Goal: Transaction & Acquisition: Subscribe to service/newsletter

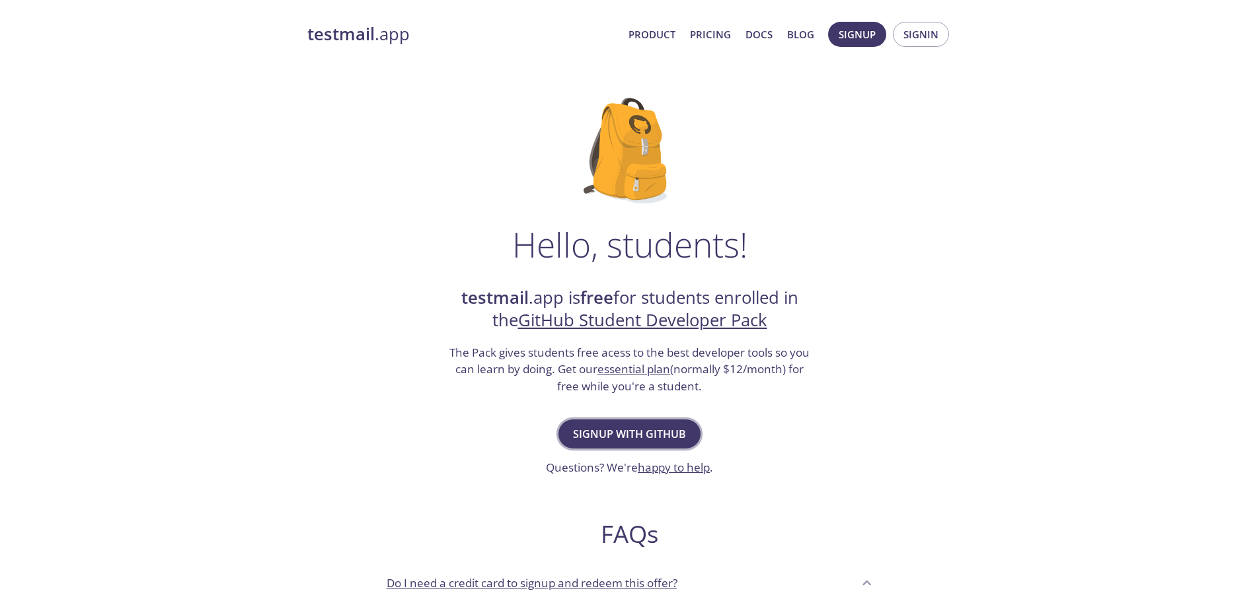
click at [592, 443] on button "Signup with GitHub" at bounding box center [629, 434] width 142 height 29
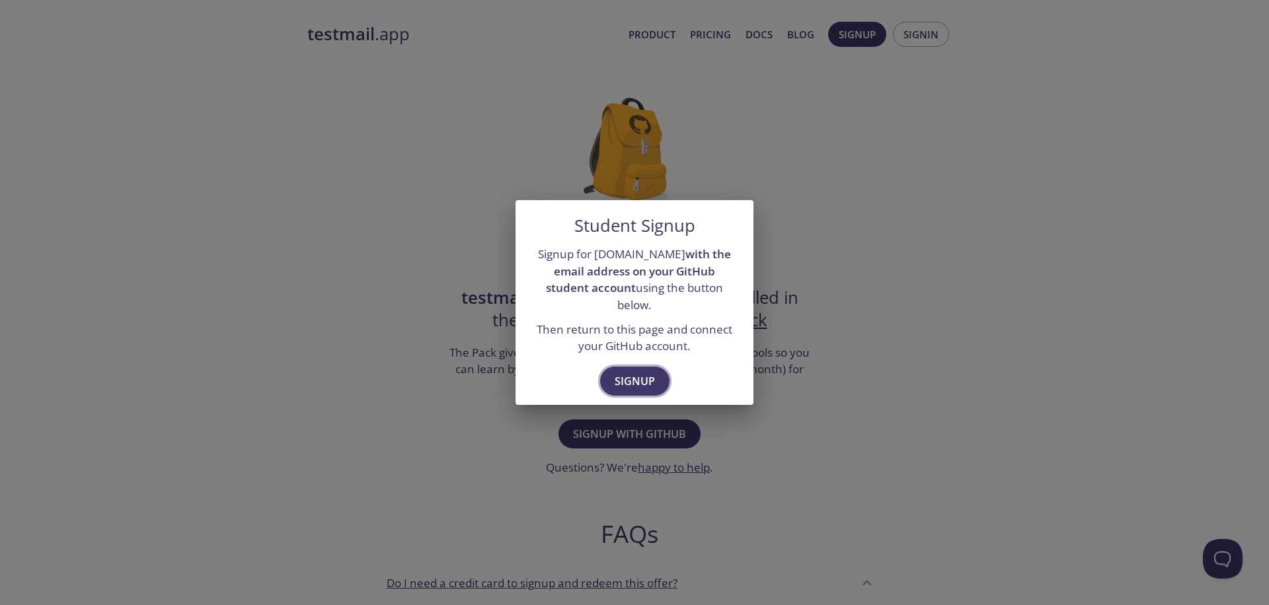
click at [634, 372] on span "Signup" at bounding box center [635, 381] width 40 height 19
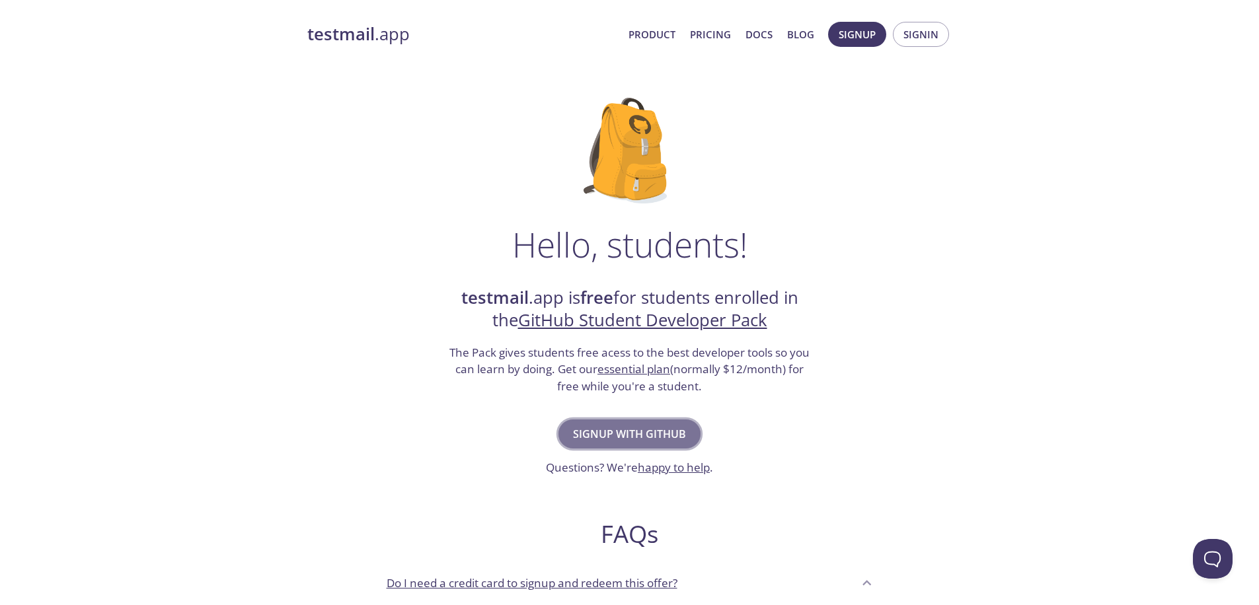
click at [643, 442] on button "Signup with GitHub" at bounding box center [629, 434] width 142 height 29
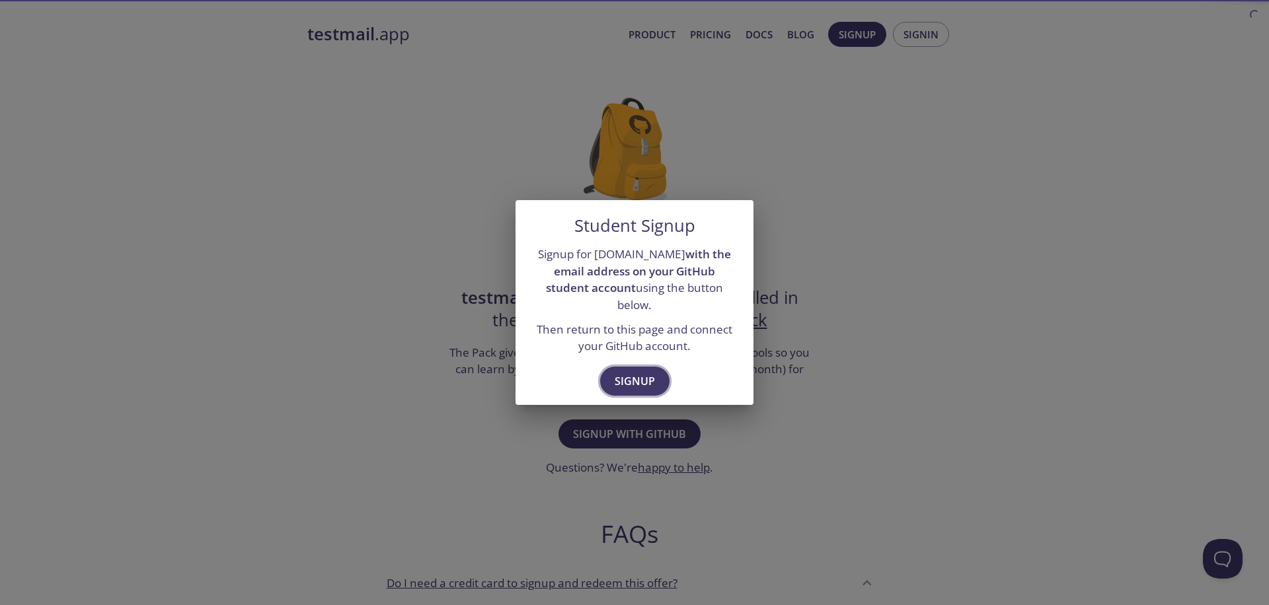
click at [642, 372] on span "Signup" at bounding box center [635, 381] width 40 height 19
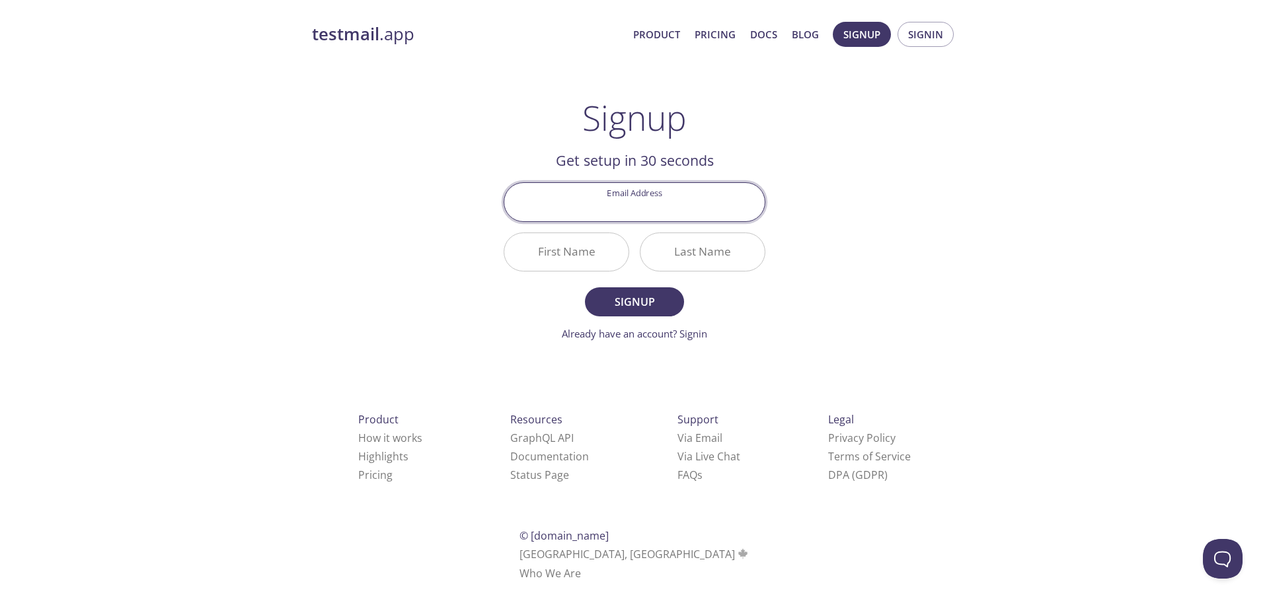
click at [665, 203] on input "Email Address" at bounding box center [634, 202] width 260 height 38
type input "2019556016@ogr.cu.edu.tr"
click at [567, 249] on input "First Name" at bounding box center [566, 252] width 124 height 38
type input "M"
type input "Bestami"
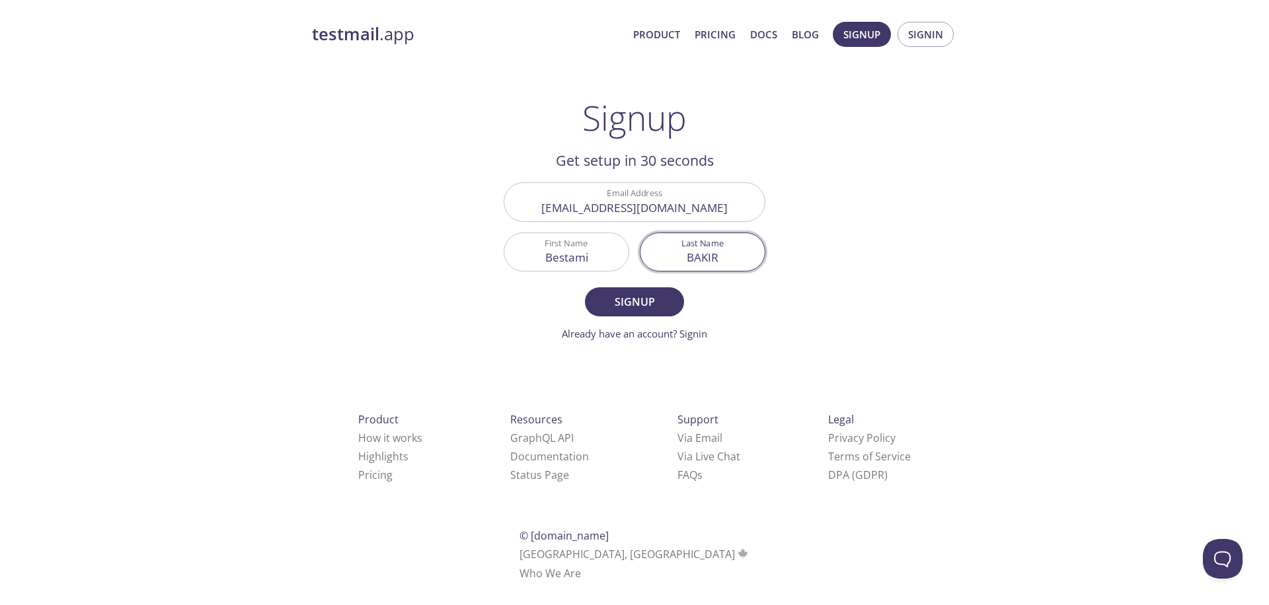
type input "BAKIR"
click at [634, 301] on button "Signup" at bounding box center [634, 301] width 99 height 29
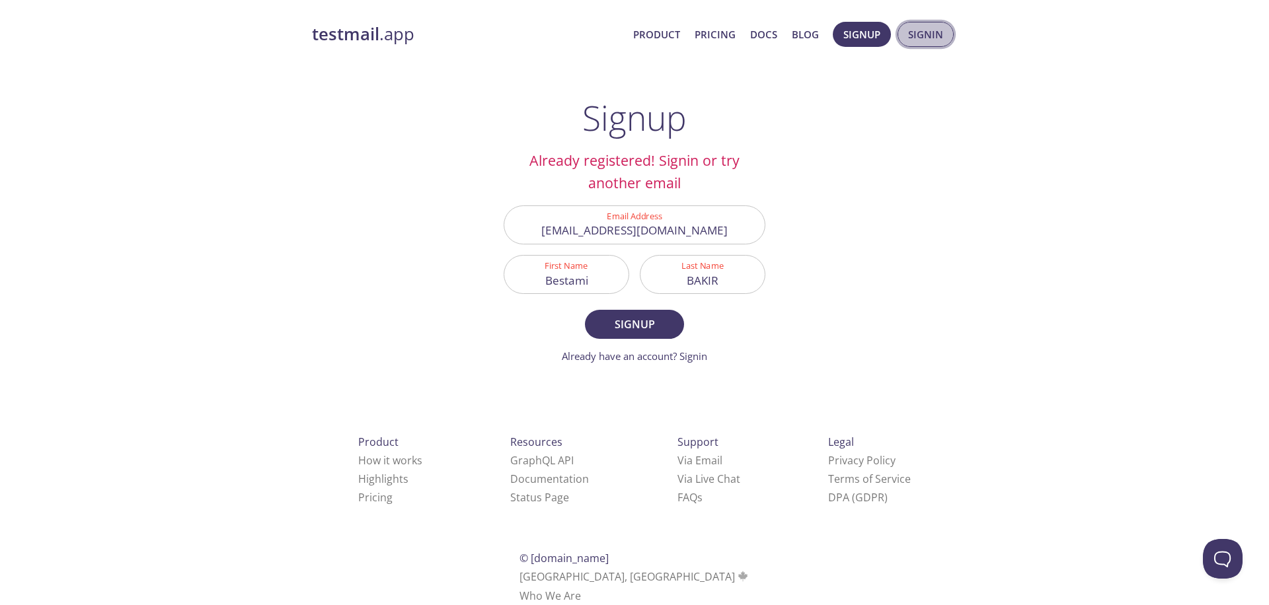
click at [935, 42] on span "Signin" at bounding box center [925, 34] width 35 height 17
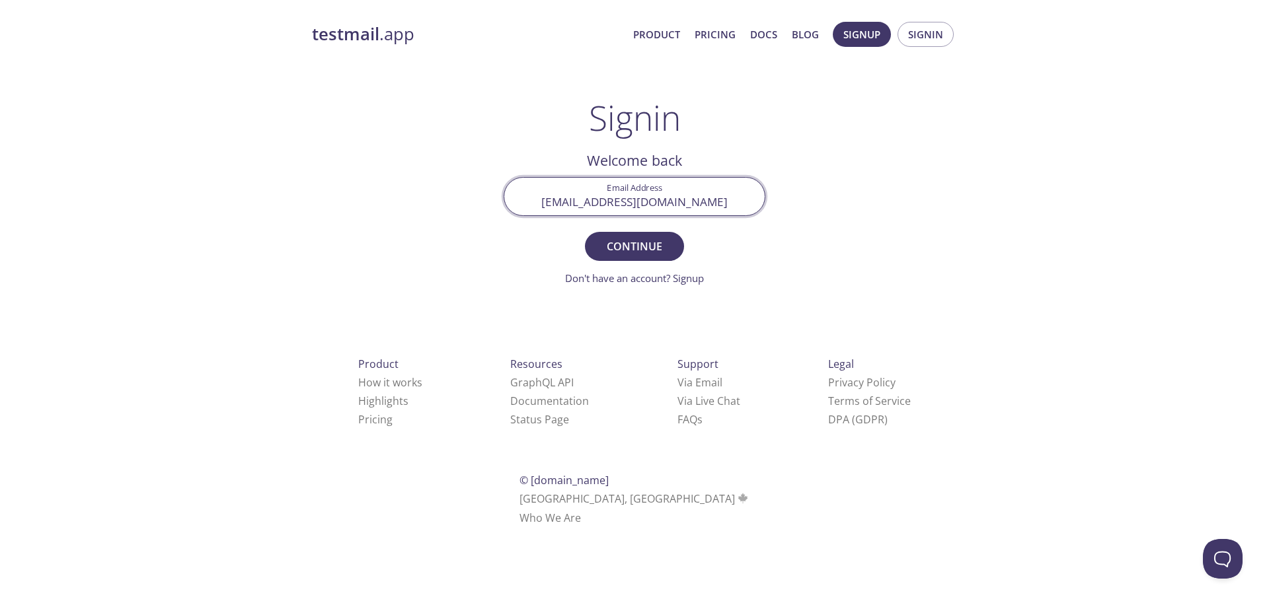
type input "2019556016@ogr.cu.edu.tr"
click at [634, 246] on button "Continue" at bounding box center [634, 246] width 99 height 29
click at [677, 279] on link "Didn't receive anything? Resend email" at bounding box center [635, 278] width 172 height 13
click at [607, 196] on input "Signin Security Code" at bounding box center [634, 197] width 260 height 38
paste input "J58ALTA"
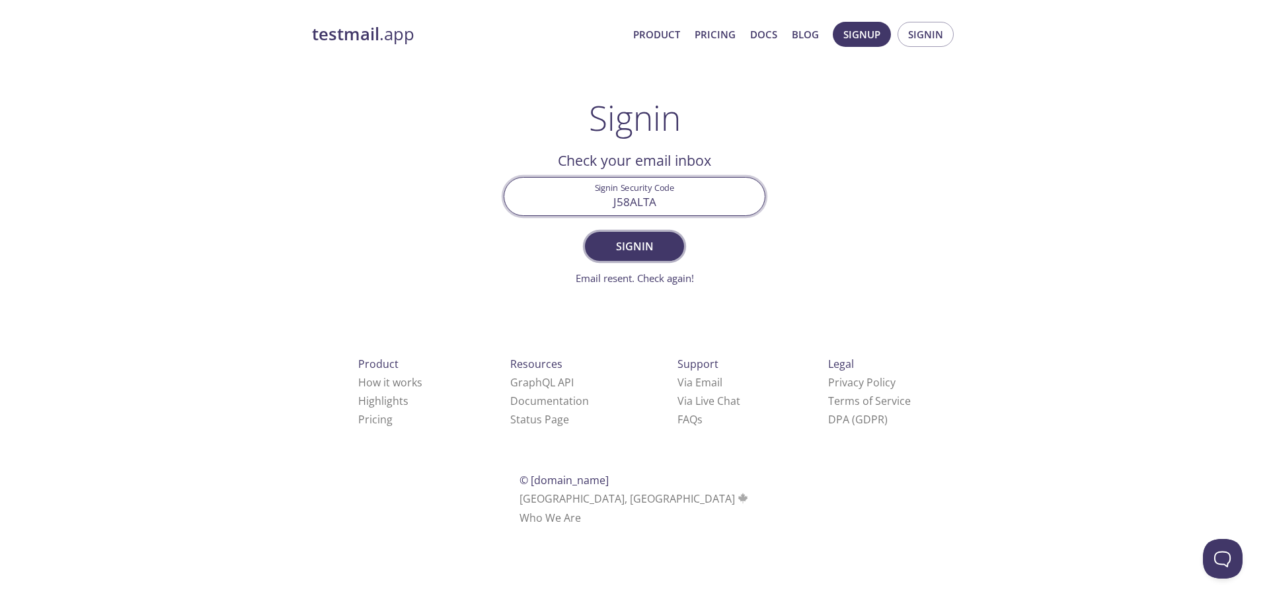
type input "J58ALTA"
click at [649, 249] on span "Signin" at bounding box center [634, 246] width 70 height 19
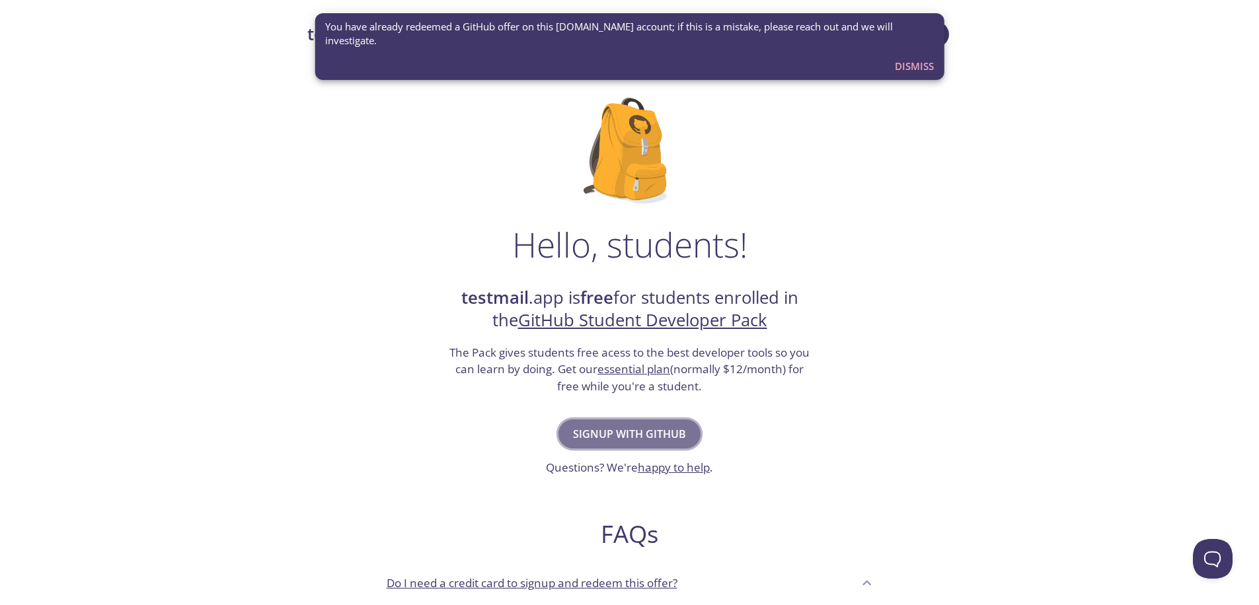
click at [620, 425] on span "Signup with GitHub" at bounding box center [629, 434] width 113 height 19
click at [856, 176] on div "Hello, students! testmail .app is free for students enrolled in the GitHub Stud…" at bounding box center [629, 480] width 645 height 807
click at [1003, 137] on div "testmail .app Product Pricing Docs Blog Console Hello, students! testmail .app …" at bounding box center [629, 587] width 1259 height 1149
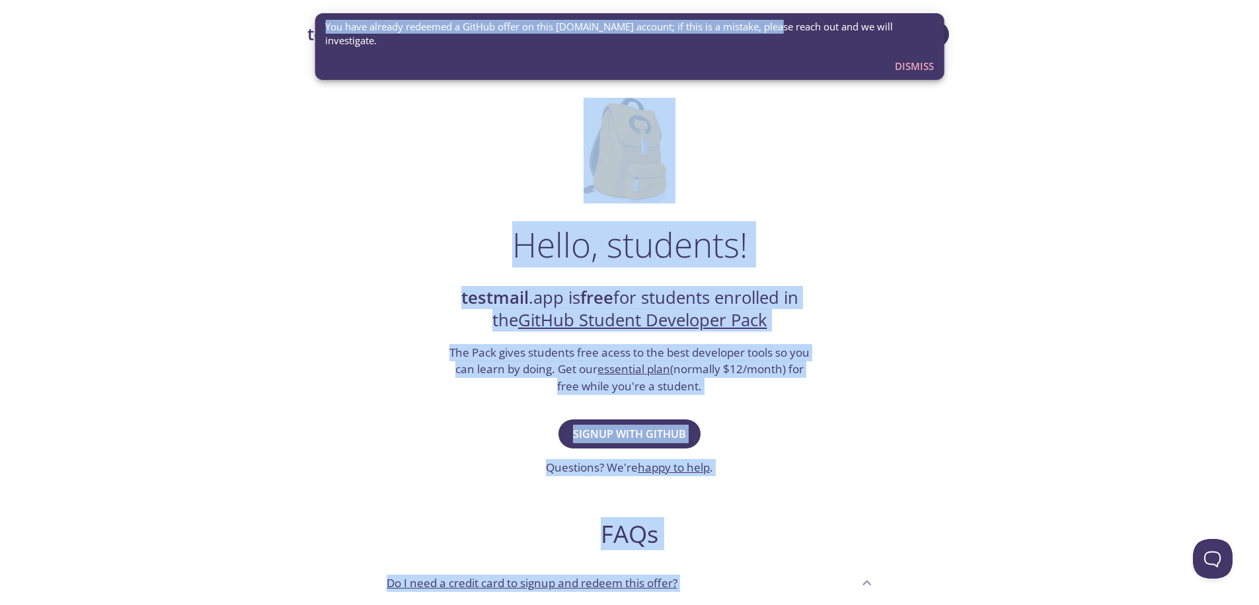
drag, startPoint x: 774, startPoint y: 12, endPoint x: 798, endPoint y: -31, distance: 49.4
click at [798, 0] on html "testmail .app Product Pricing Docs Blog Console Hello, students! testmail .app …" at bounding box center [629, 570] width 1259 height 1141
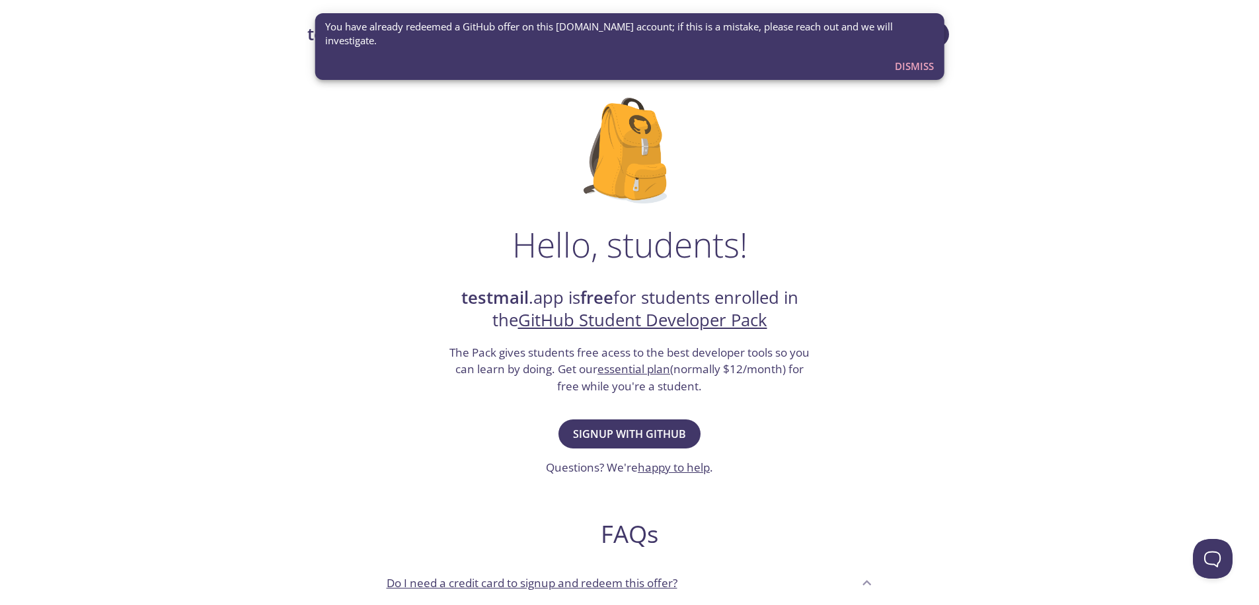
drag, startPoint x: 1092, startPoint y: 190, endPoint x: 1119, endPoint y: 196, distance: 27.0
click at [1110, 195] on div "testmail .app Product Pricing Docs Blog Console Hello, students! testmail .app …" at bounding box center [629, 587] width 1259 height 1149
click at [1118, 196] on div "testmail .app Product Pricing Docs Blog Console Hello, students! testmail .app …" at bounding box center [629, 587] width 1259 height 1149
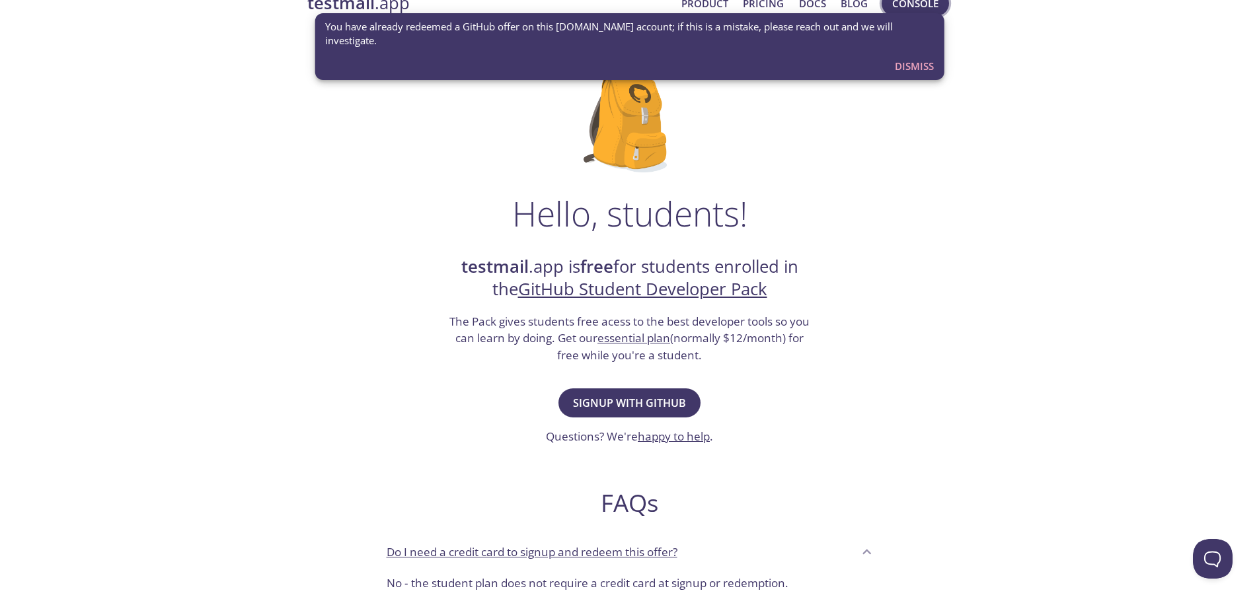
click at [902, 7] on span "Console" at bounding box center [915, 3] width 46 height 17
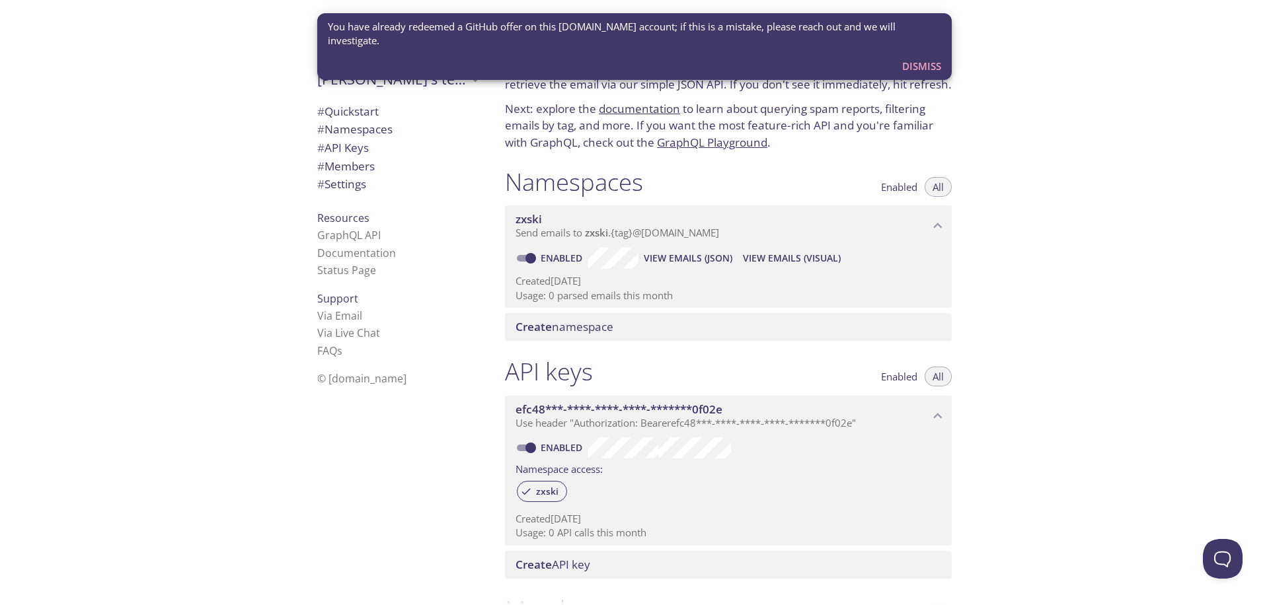
click at [1010, 263] on div "Quickstart Send a test email to zxski.test@inbox.testmail.app and then click he…" at bounding box center [881, 302] width 775 height 605
click at [346, 129] on span "# Namespaces" at bounding box center [354, 129] width 75 height 15
click at [719, 255] on span "View Emails (JSON)" at bounding box center [688, 258] width 89 height 16
click at [800, 252] on span "View Emails (Visual)" at bounding box center [792, 258] width 98 height 16
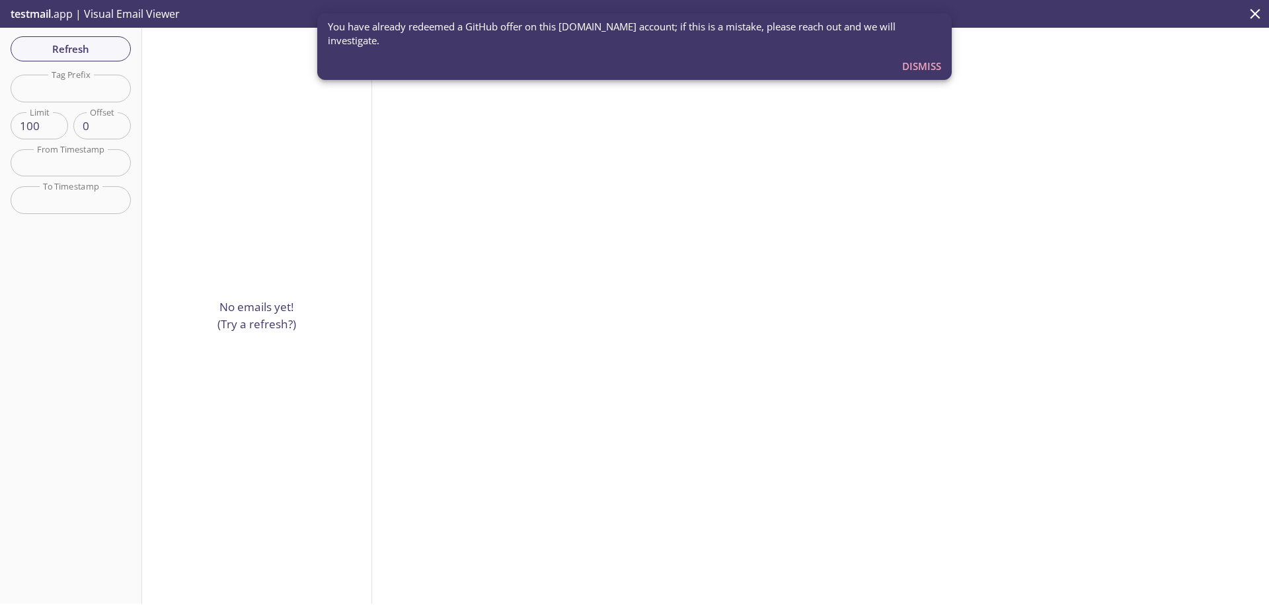
click at [925, 57] on span "Dismiss" at bounding box center [921, 65] width 39 height 17
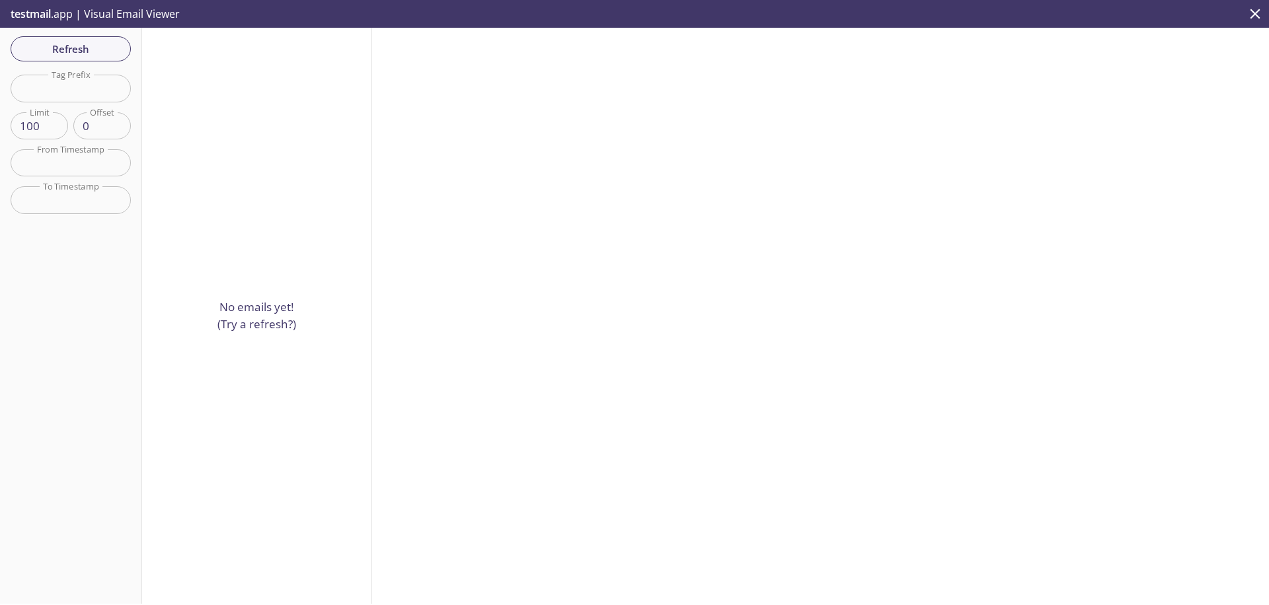
scroll to position [48, 0]
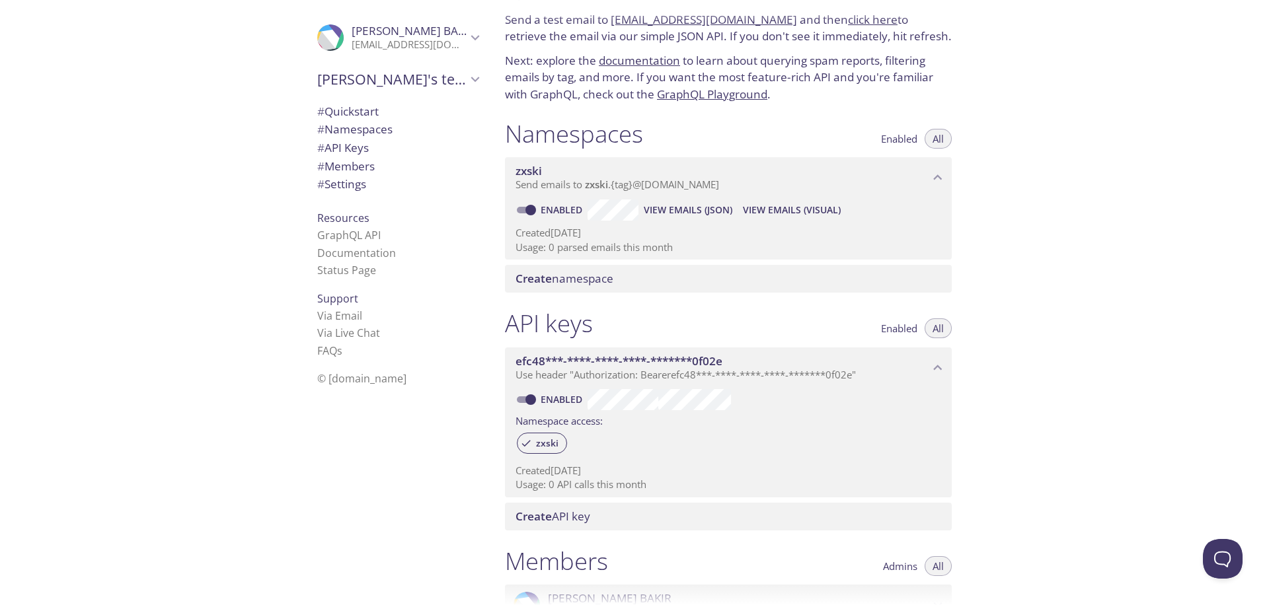
click at [632, 276] on span "Create namespace" at bounding box center [730, 279] width 431 height 15
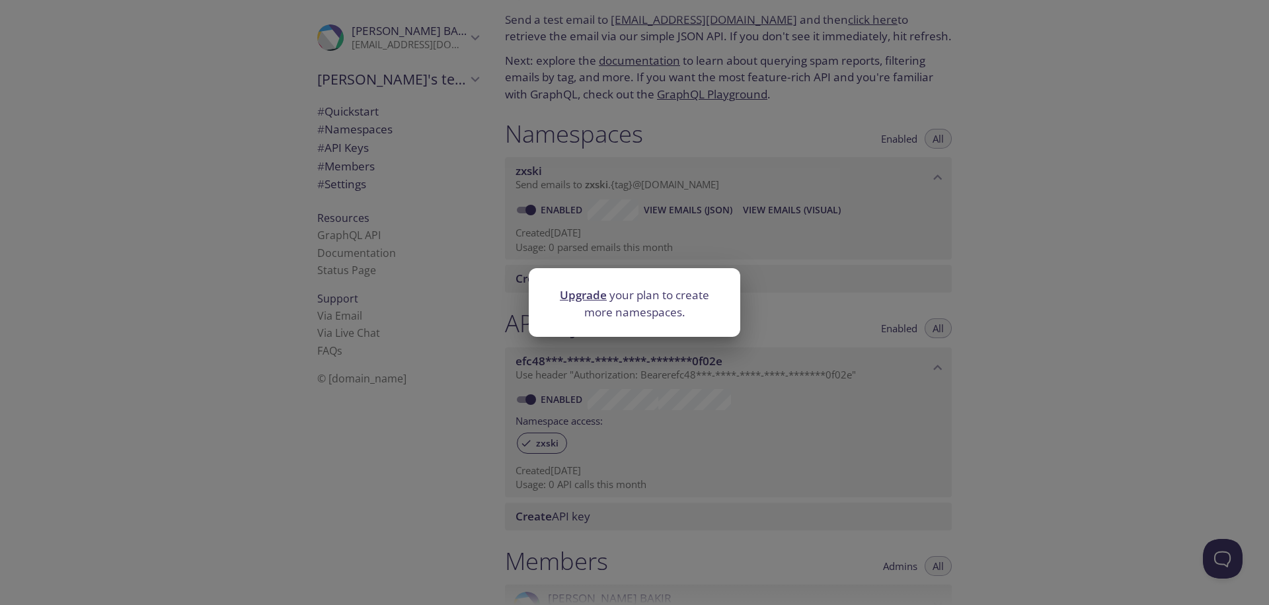
click at [897, 318] on div "Upgrade your plan to create more namespaces." at bounding box center [634, 302] width 1269 height 605
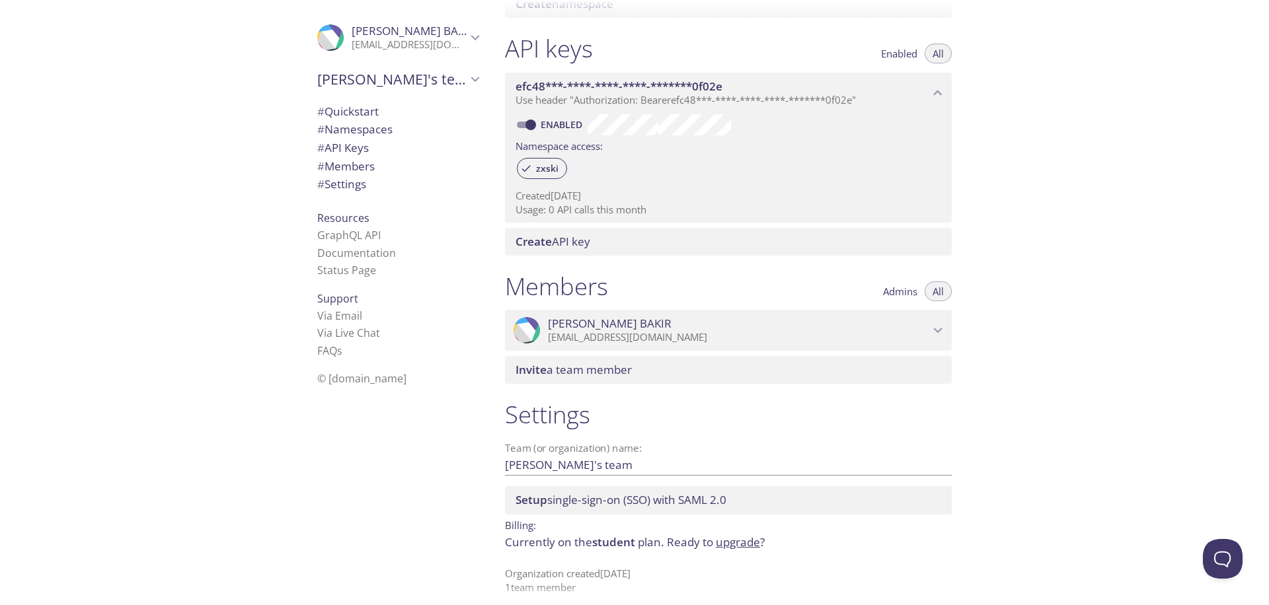
scroll to position [0, 0]
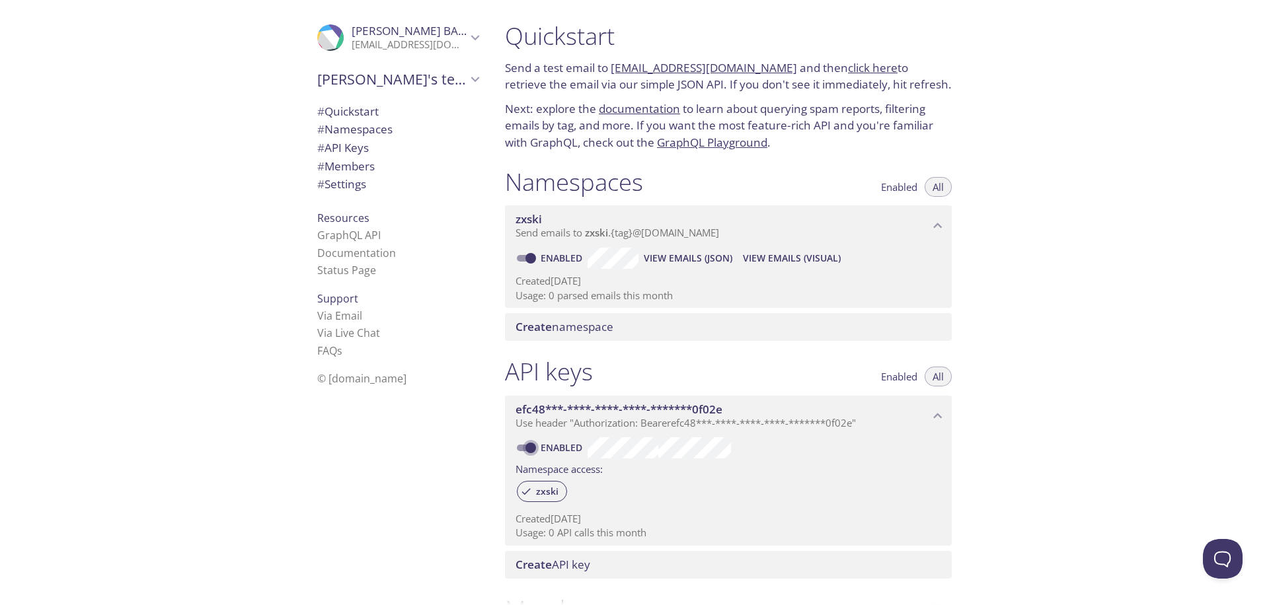
click at [527, 445] on input "Enabled" at bounding box center [531, 448] width 48 height 16
click at [525, 443] on input "Disabled" at bounding box center [520, 448] width 48 height 16
checkbox input "true"
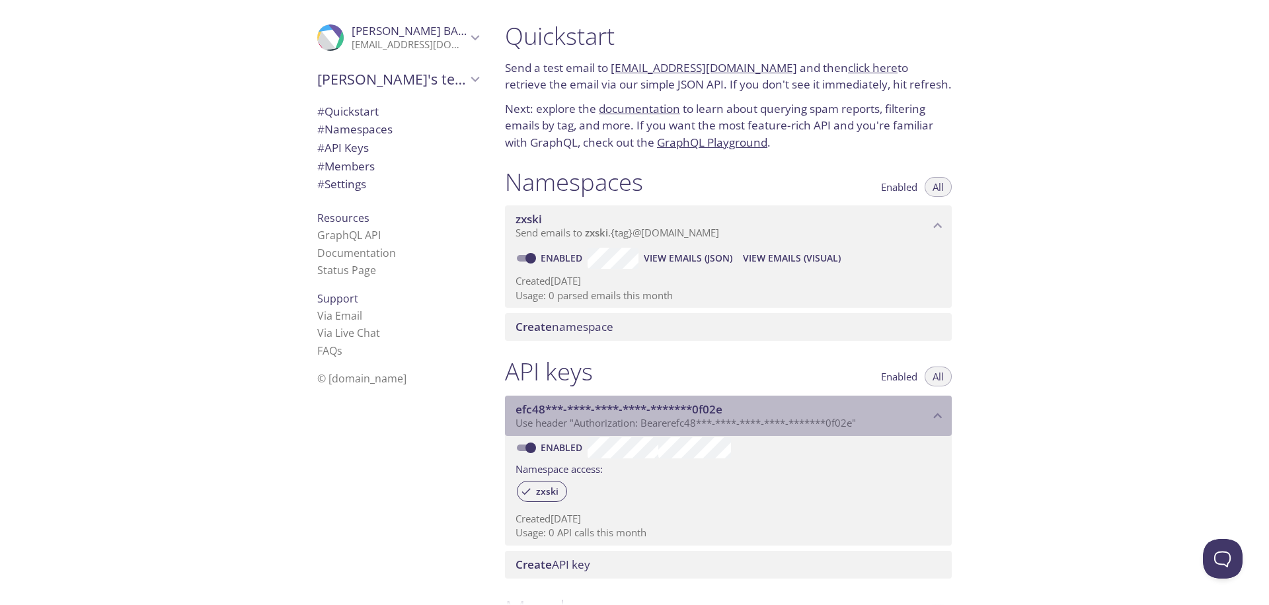
click at [719, 416] on span "Use header "Authorization: Bearer efc48***-****-****-****-*******0f02e "" at bounding box center [685, 422] width 340 height 13
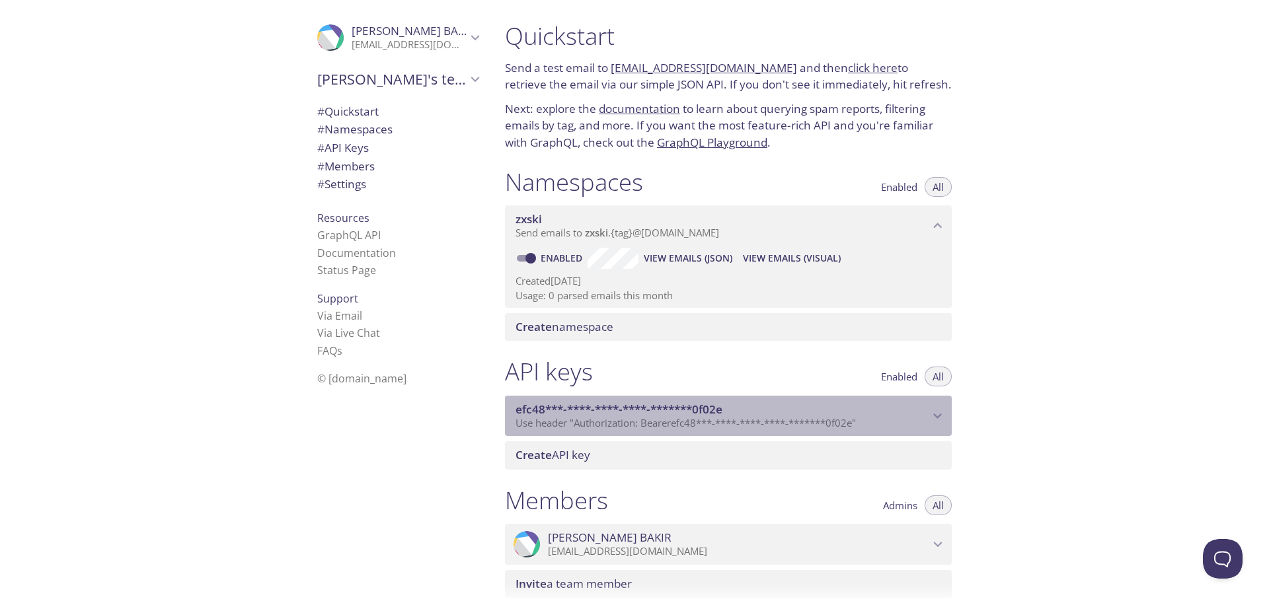
click at [719, 416] on span "Use header "Authorization: Bearer efc48***-****-****-****-*******0f02e "" at bounding box center [685, 422] width 340 height 13
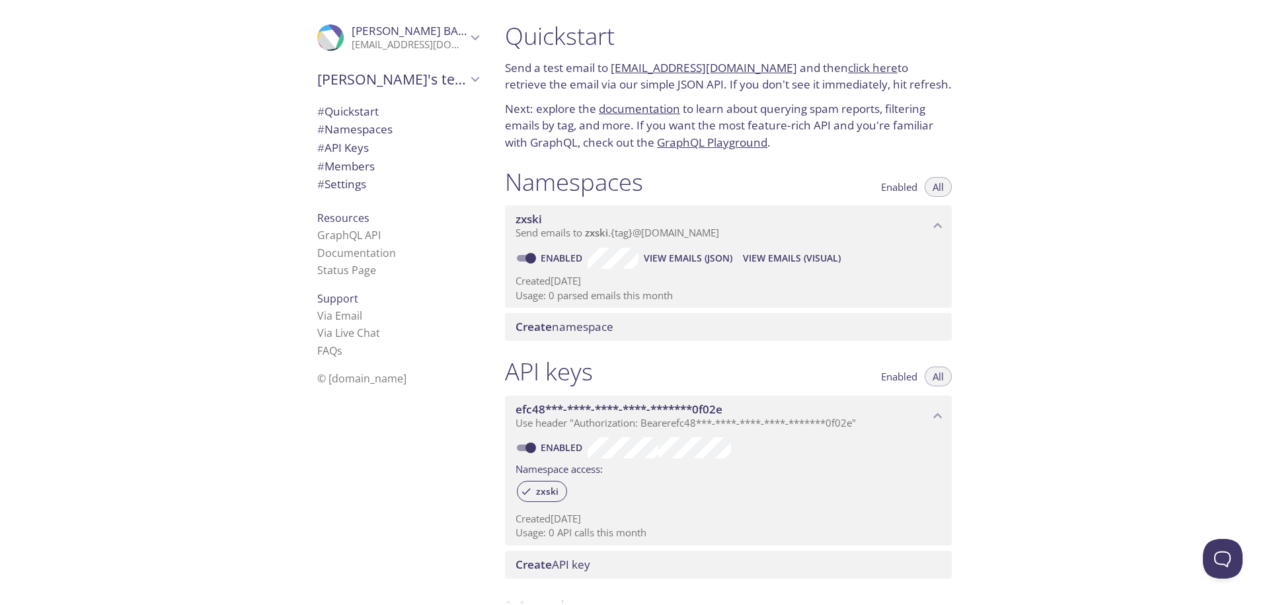
click at [719, 416] on span "Use header "Authorization: Bearer efc48***-****-****-****-*******0f02e "" at bounding box center [685, 422] width 340 height 13
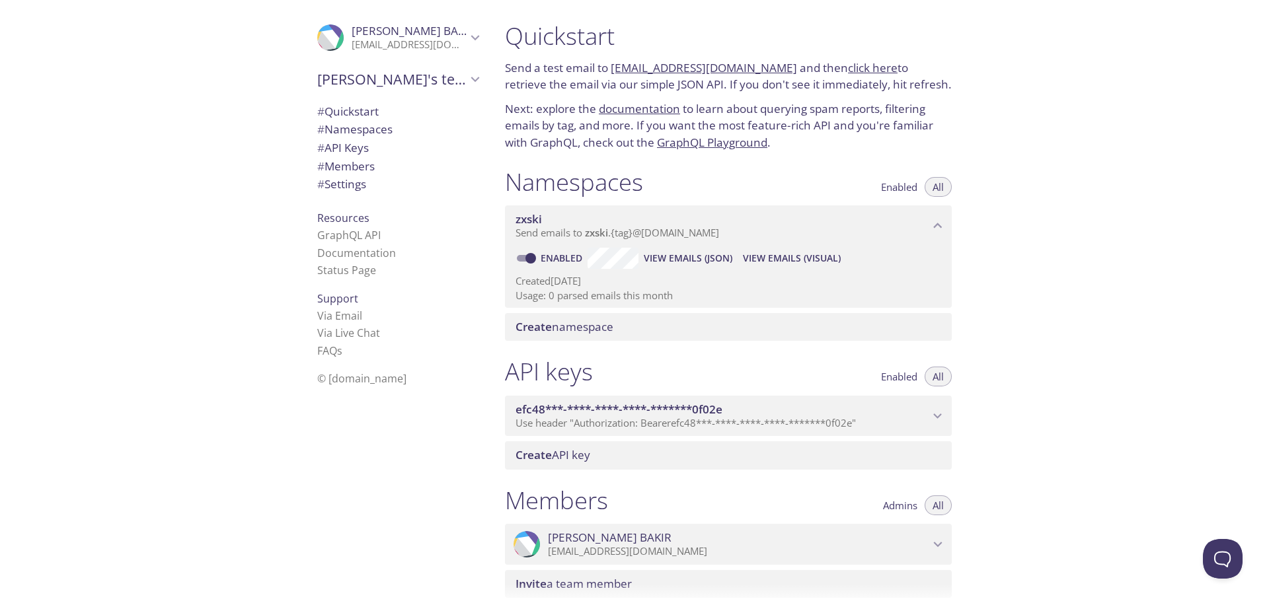
click at [719, 416] on span "Use header "Authorization: Bearer efc48***-****-****-****-*******0f02e "" at bounding box center [685, 422] width 340 height 13
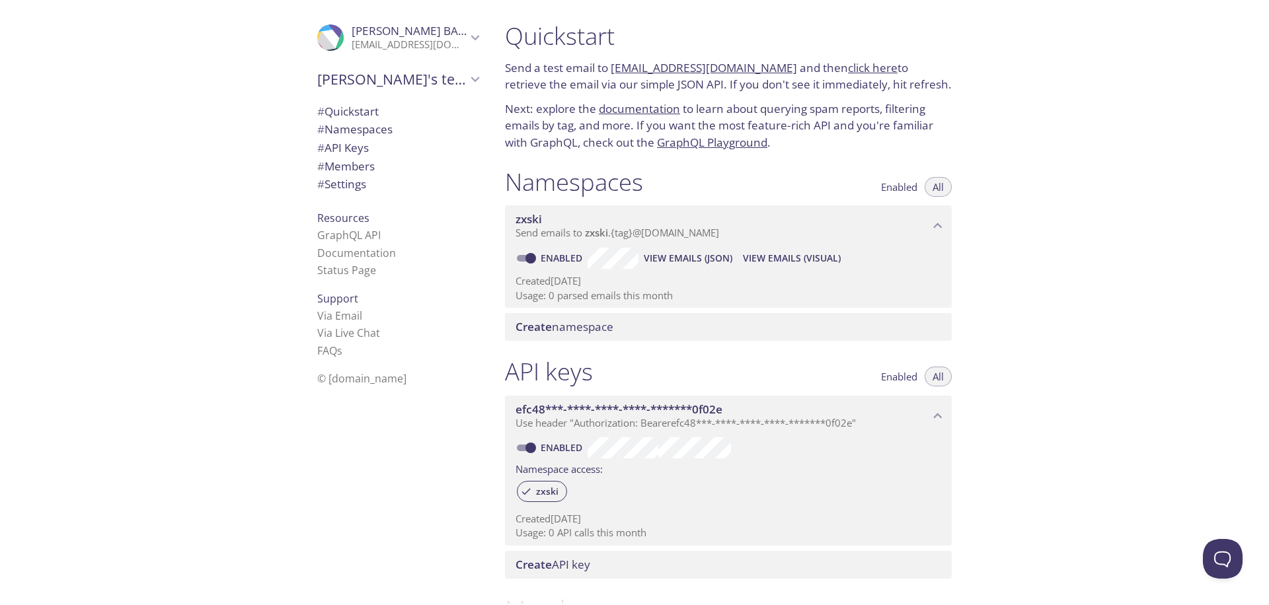
click at [719, 416] on span "Use header "Authorization: Bearer efc48***-****-****-****-*******0f02e "" at bounding box center [685, 422] width 340 height 13
